Goal: Use online tool/utility: Utilize a website feature to perform a specific function

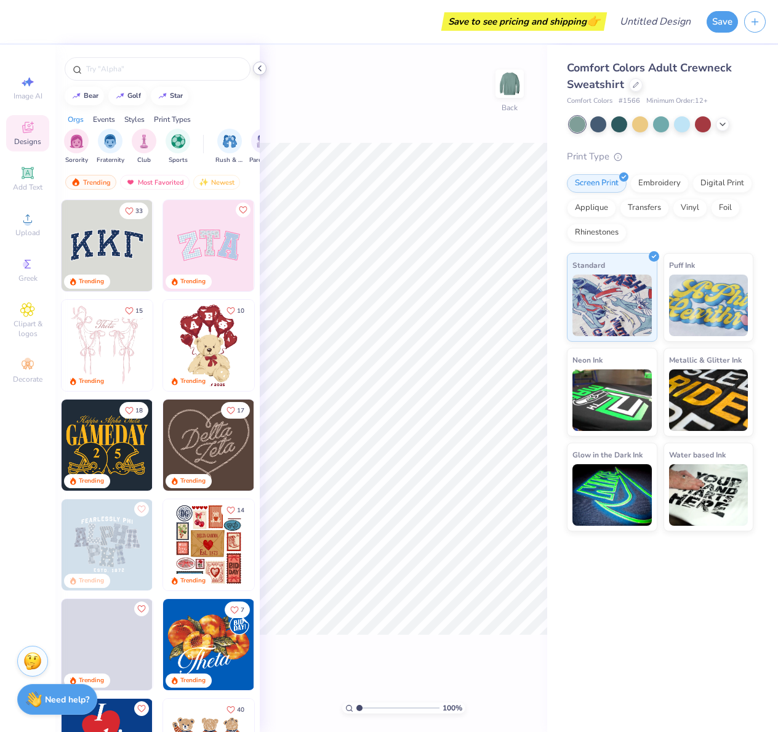
click at [260, 70] on polyline at bounding box center [260, 68] width 2 height 5
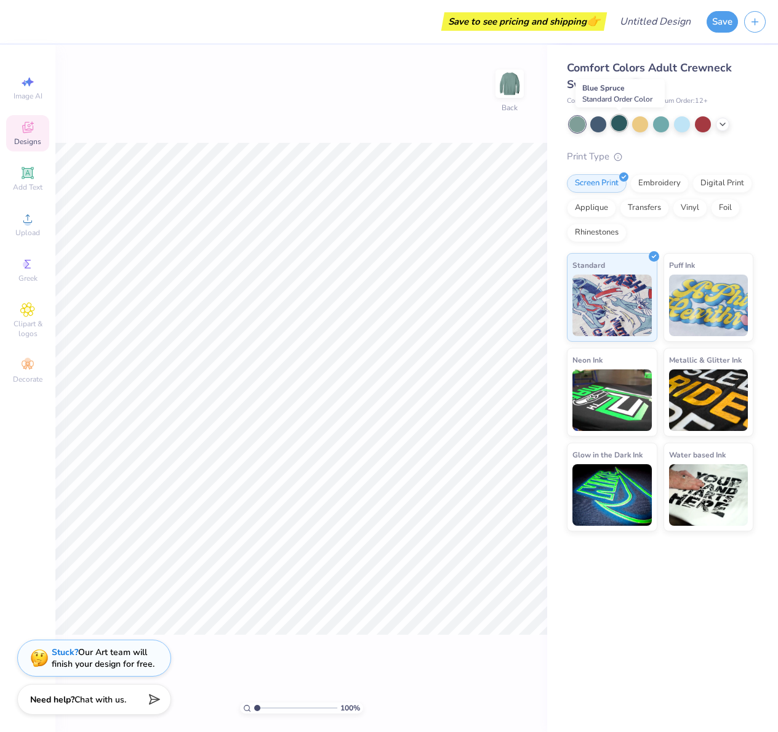
click at [617, 123] on div at bounding box center [619, 123] width 16 height 16
click at [724, 124] on icon at bounding box center [723, 123] width 10 height 10
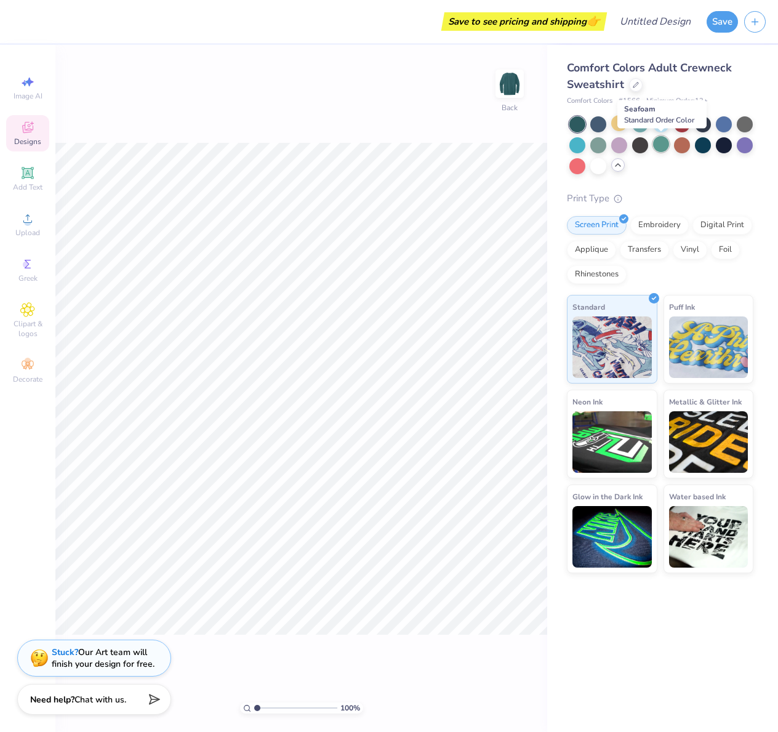
click at [660, 145] on div at bounding box center [661, 144] width 16 height 16
click at [619, 147] on div at bounding box center [619, 144] width 16 height 16
click at [24, 179] on icon at bounding box center [27, 173] width 15 height 15
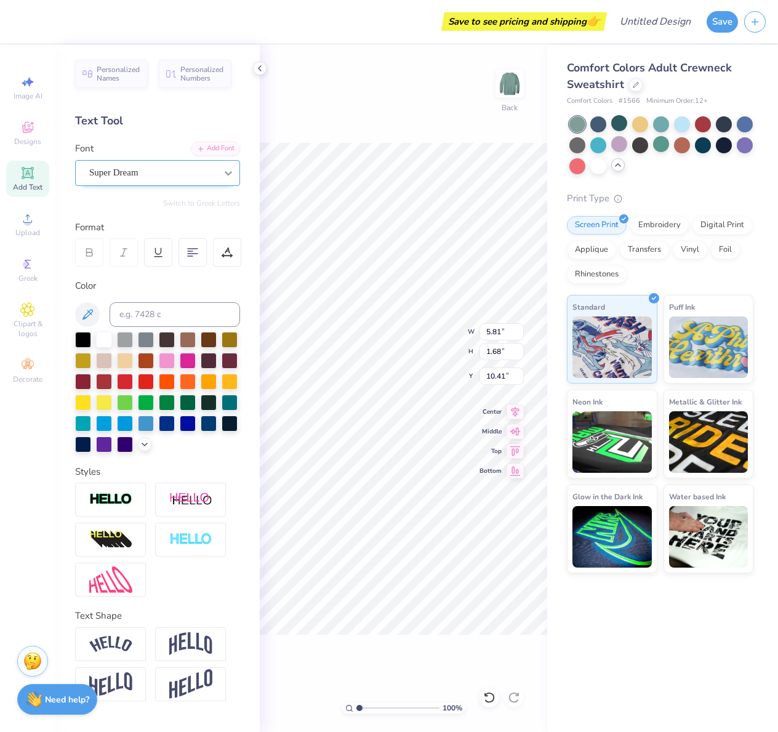
click at [230, 175] on icon at bounding box center [228, 173] width 12 height 12
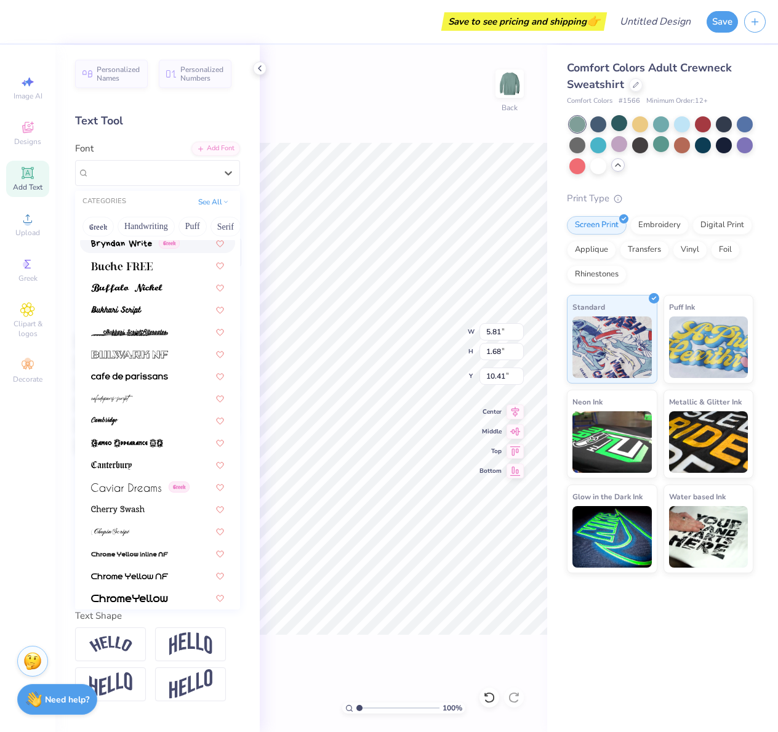
scroll to position [1114, 0]
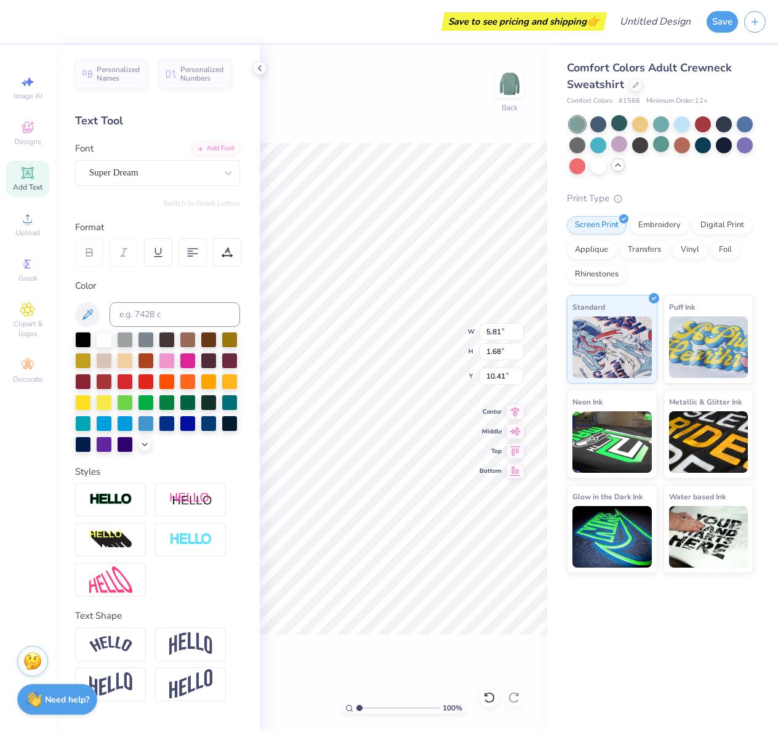
type input "3.29"
type textarea "UPSTREET"
type input "3.21"
click at [207, 173] on div "Super Dream" at bounding box center [152, 172] width 129 height 19
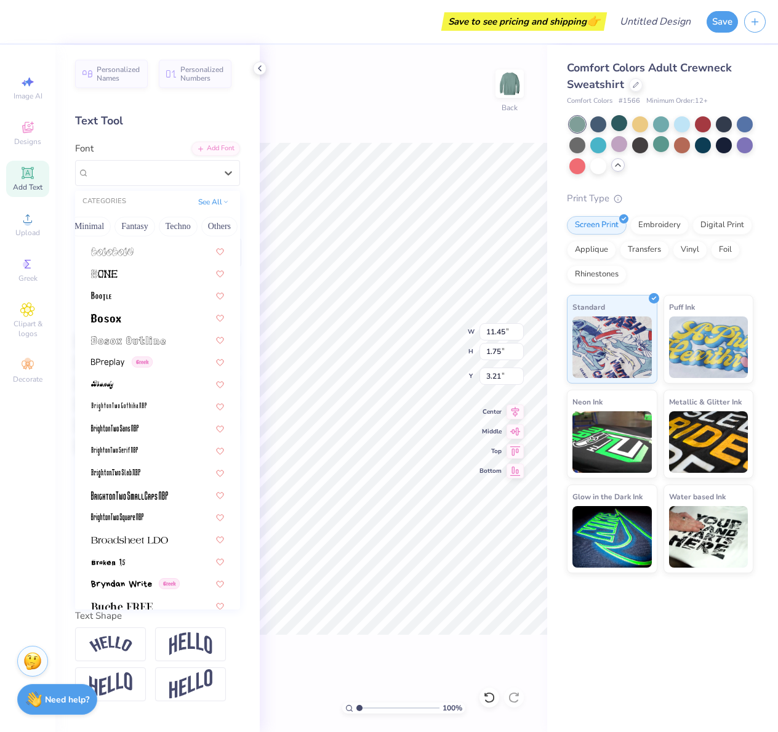
scroll to position [775, 0]
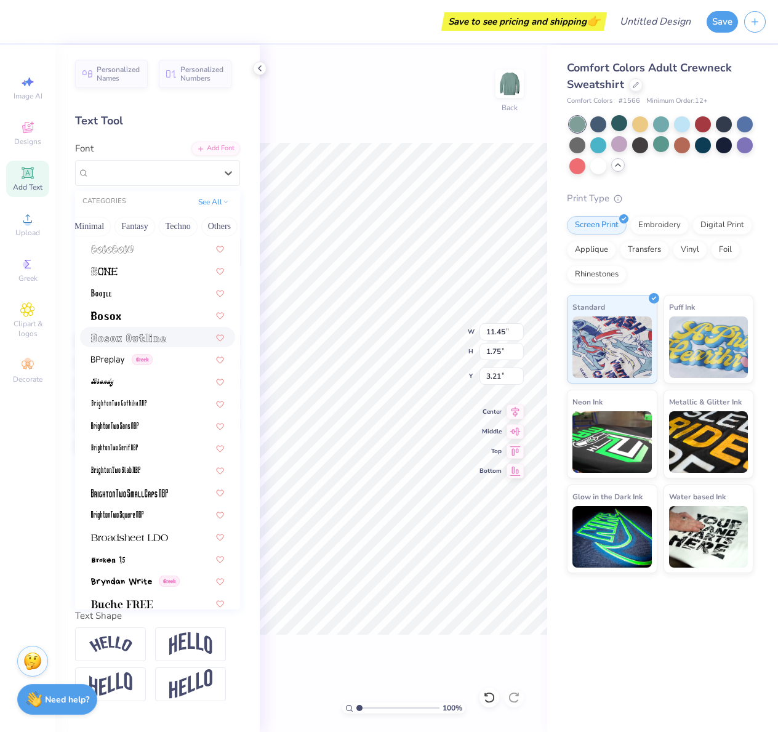
click at [171, 333] on div at bounding box center [157, 337] width 133 height 13
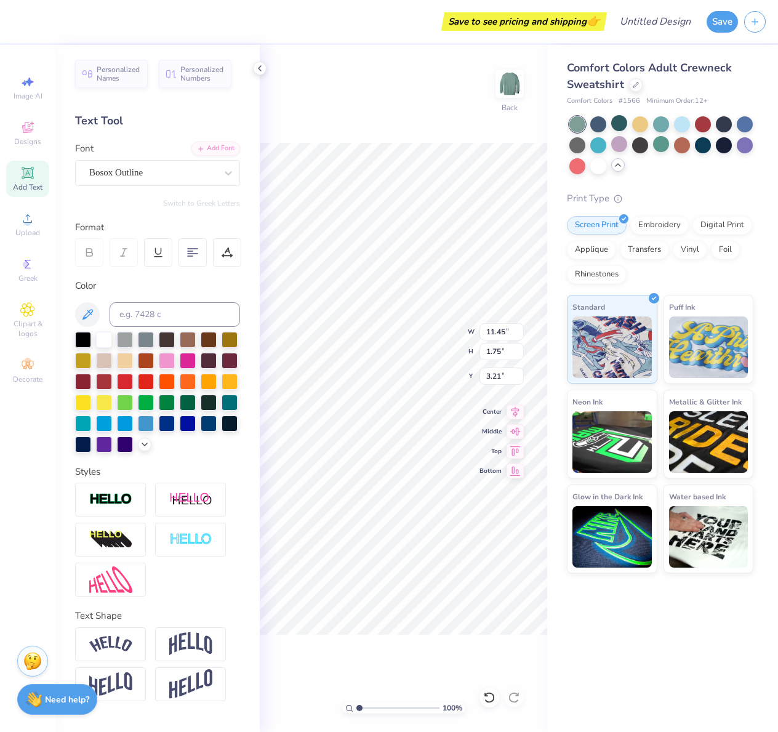
type input "9.34"
type input "1.46"
type input "3.36"
click at [233, 168] on icon at bounding box center [228, 173] width 12 height 12
click at [208, 176] on div "Bosox Outline" at bounding box center [152, 173] width 127 height 14
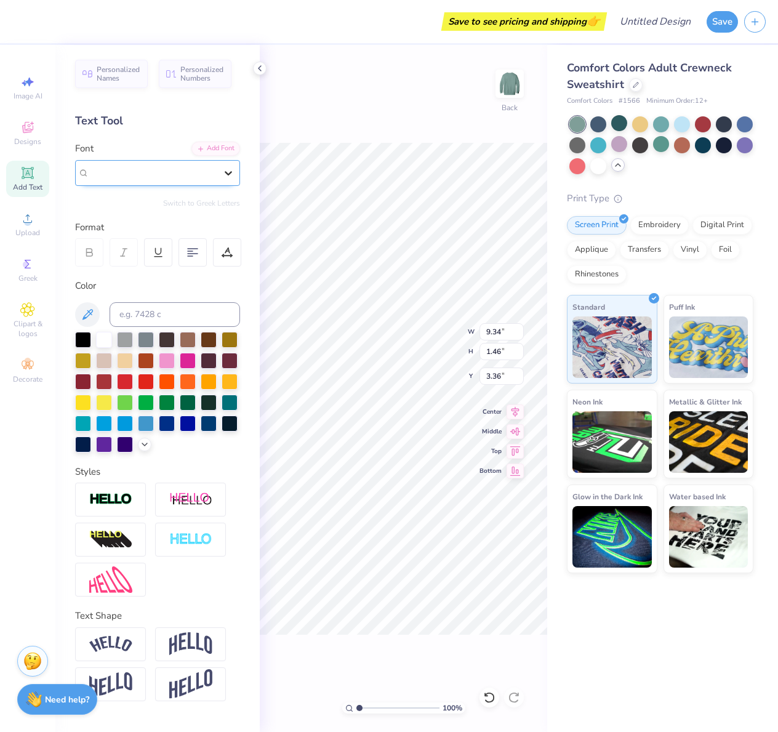
click at [219, 174] on div at bounding box center [228, 173] width 22 height 22
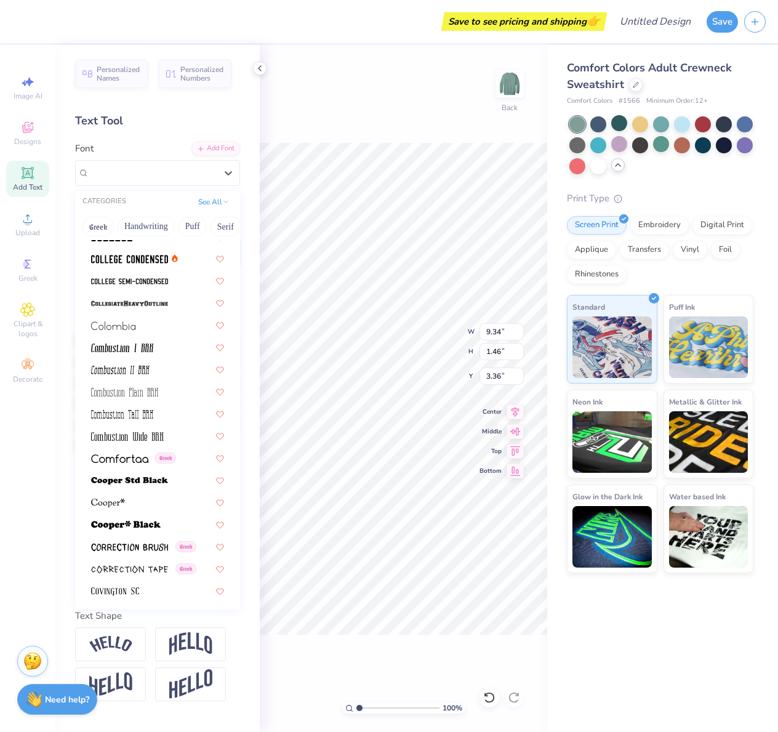
scroll to position [1631, 0]
click at [156, 260] on img at bounding box center [129, 258] width 77 height 9
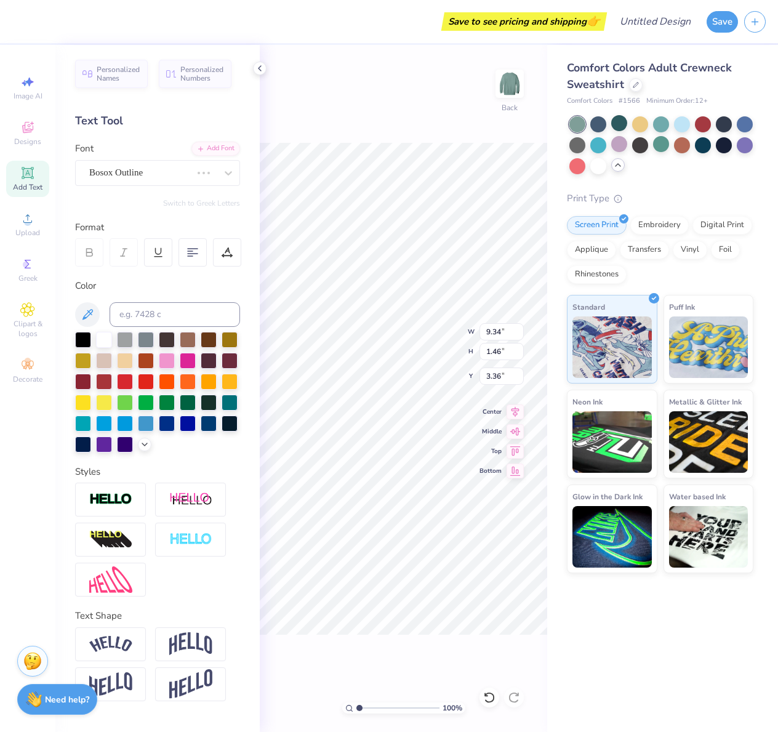
type input "8.55"
type input "1.64"
type input "3.26"
click at [228, 171] on icon at bounding box center [228, 173] width 12 height 12
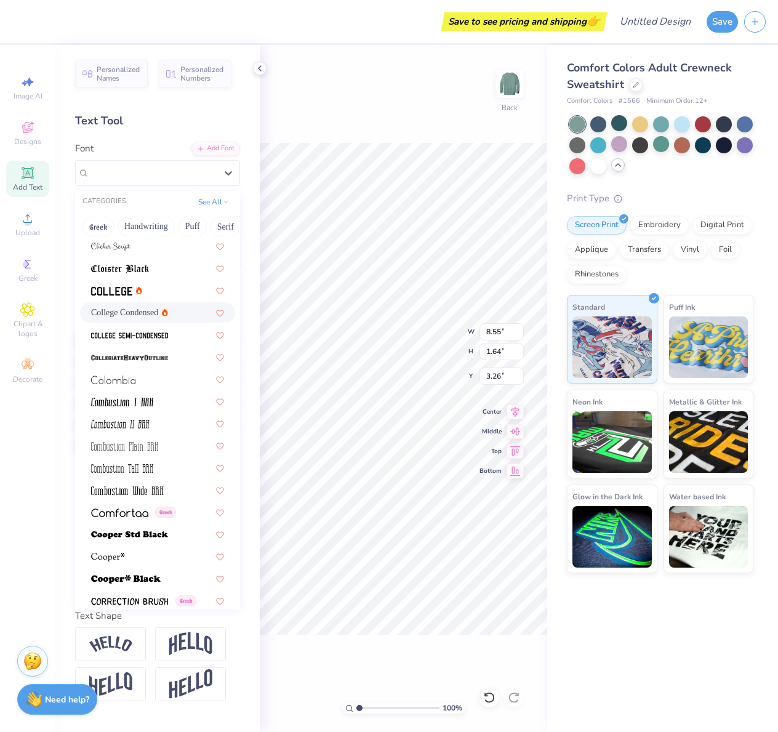
scroll to position [1579, 0]
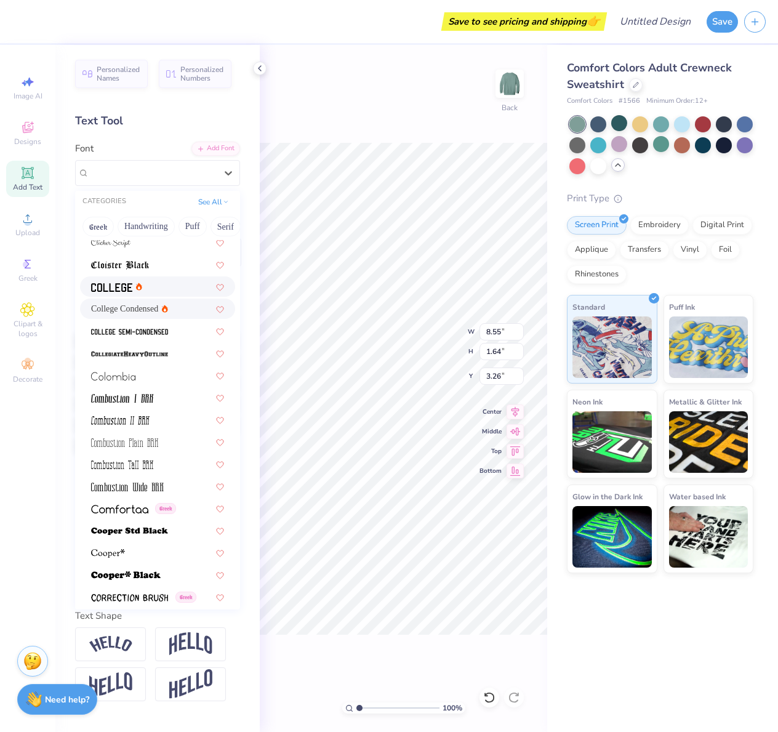
click at [150, 286] on div at bounding box center [157, 286] width 133 height 13
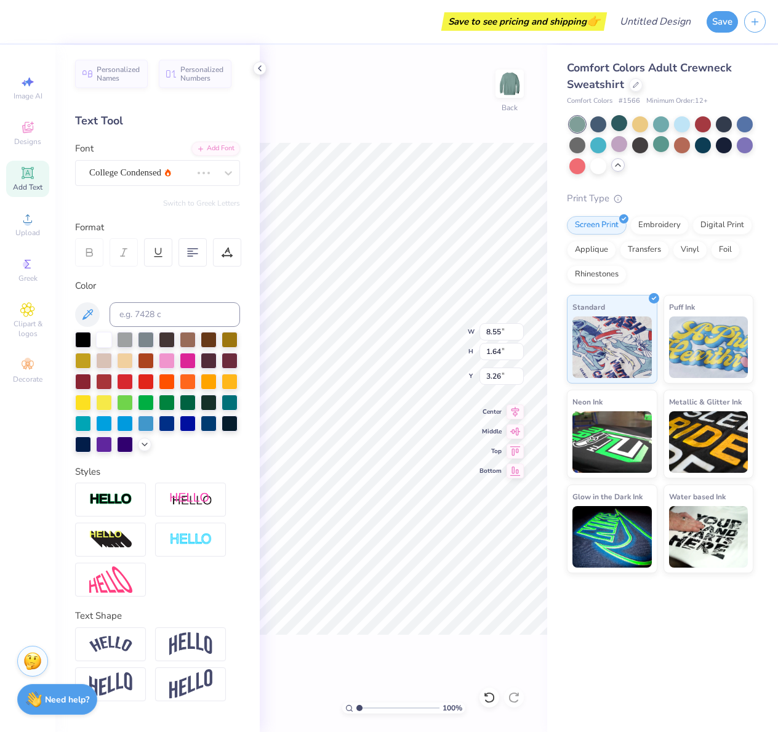
type input "10.43"
click at [230, 171] on icon at bounding box center [228, 173] width 12 height 12
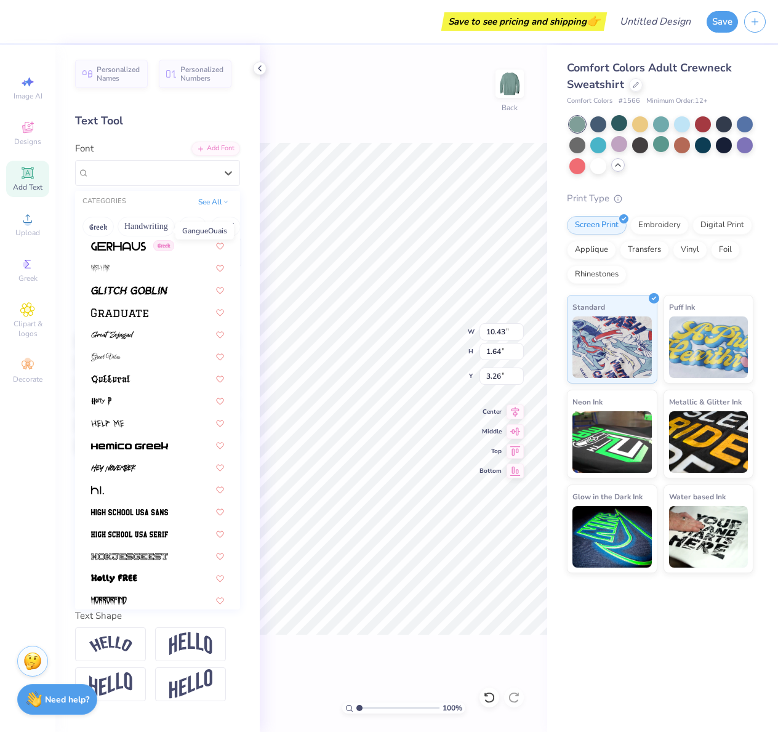
scroll to position [2864, 0]
